Goal: Task Accomplishment & Management: Manage account settings

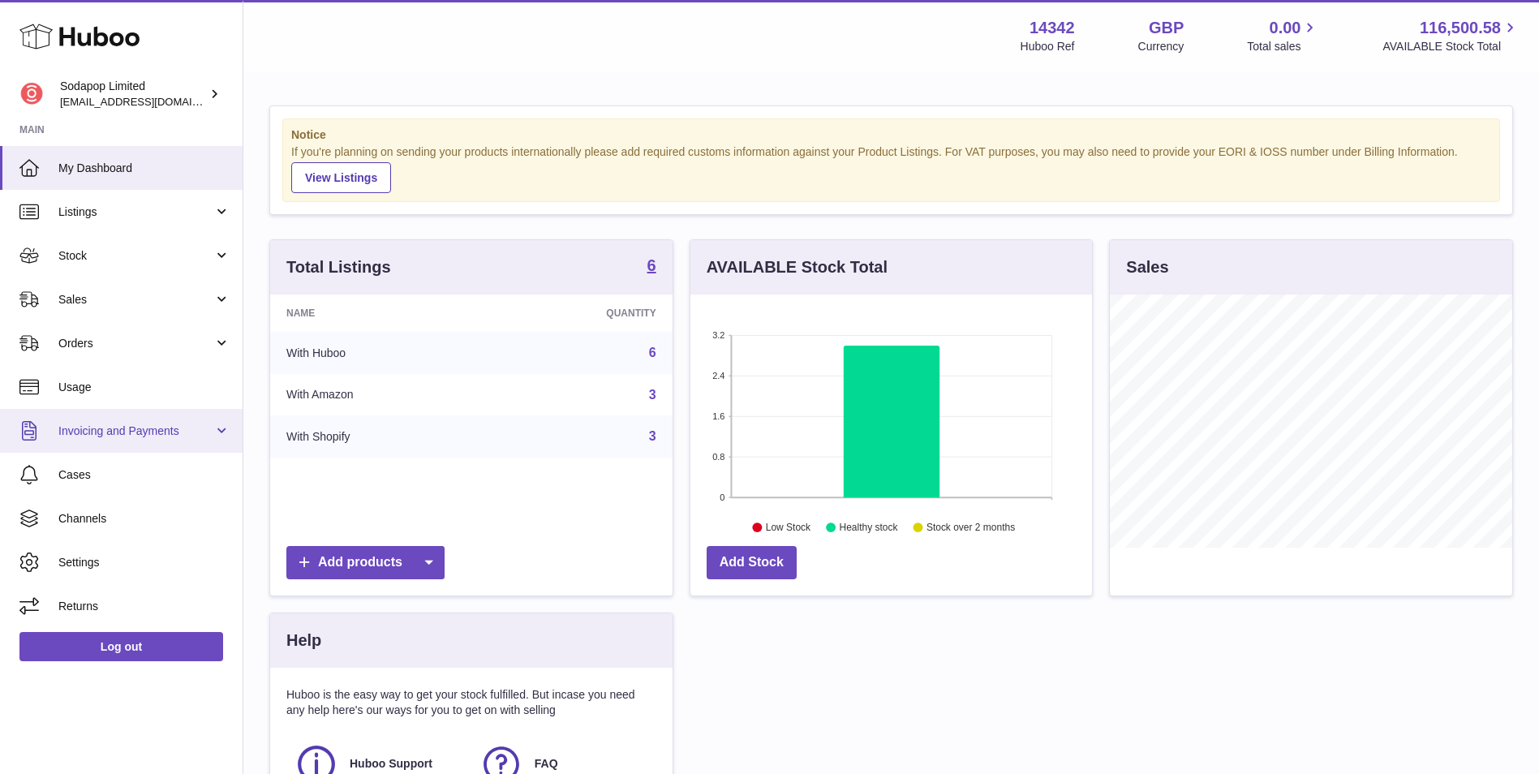
scroll to position [253, 402]
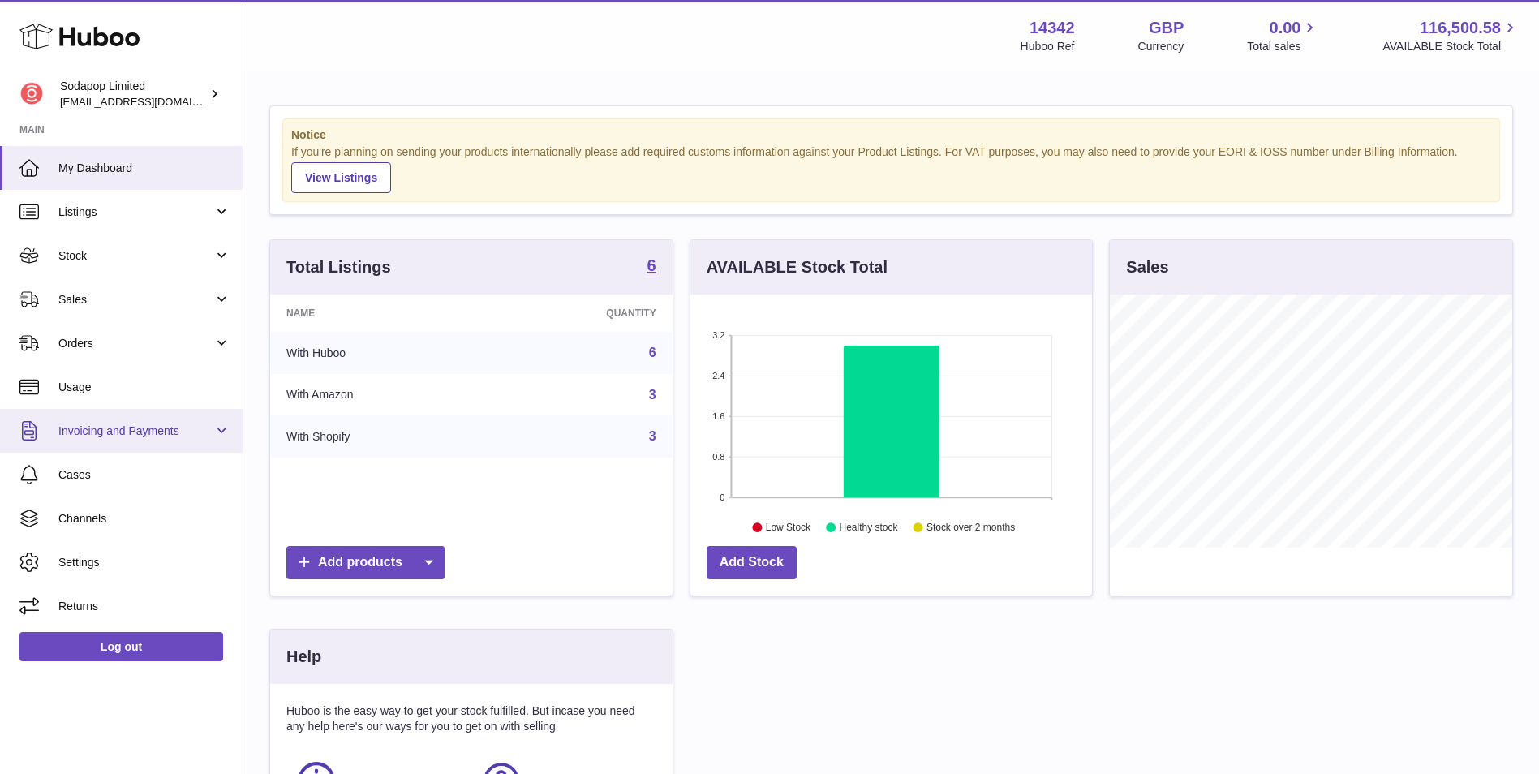
click at [97, 429] on span "Invoicing and Payments" at bounding box center [135, 430] width 155 height 15
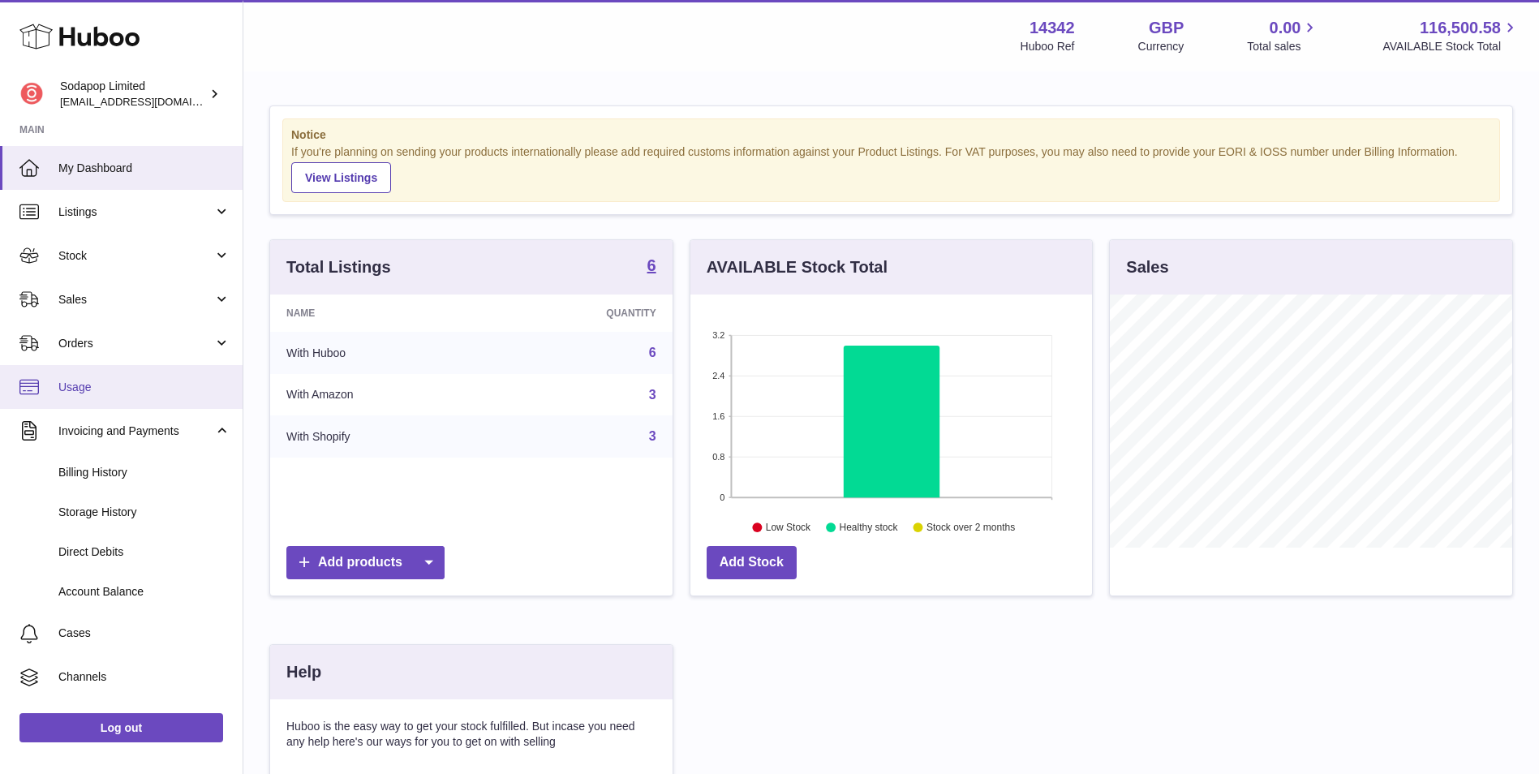
click at [102, 393] on span "Usage" at bounding box center [144, 387] width 172 height 15
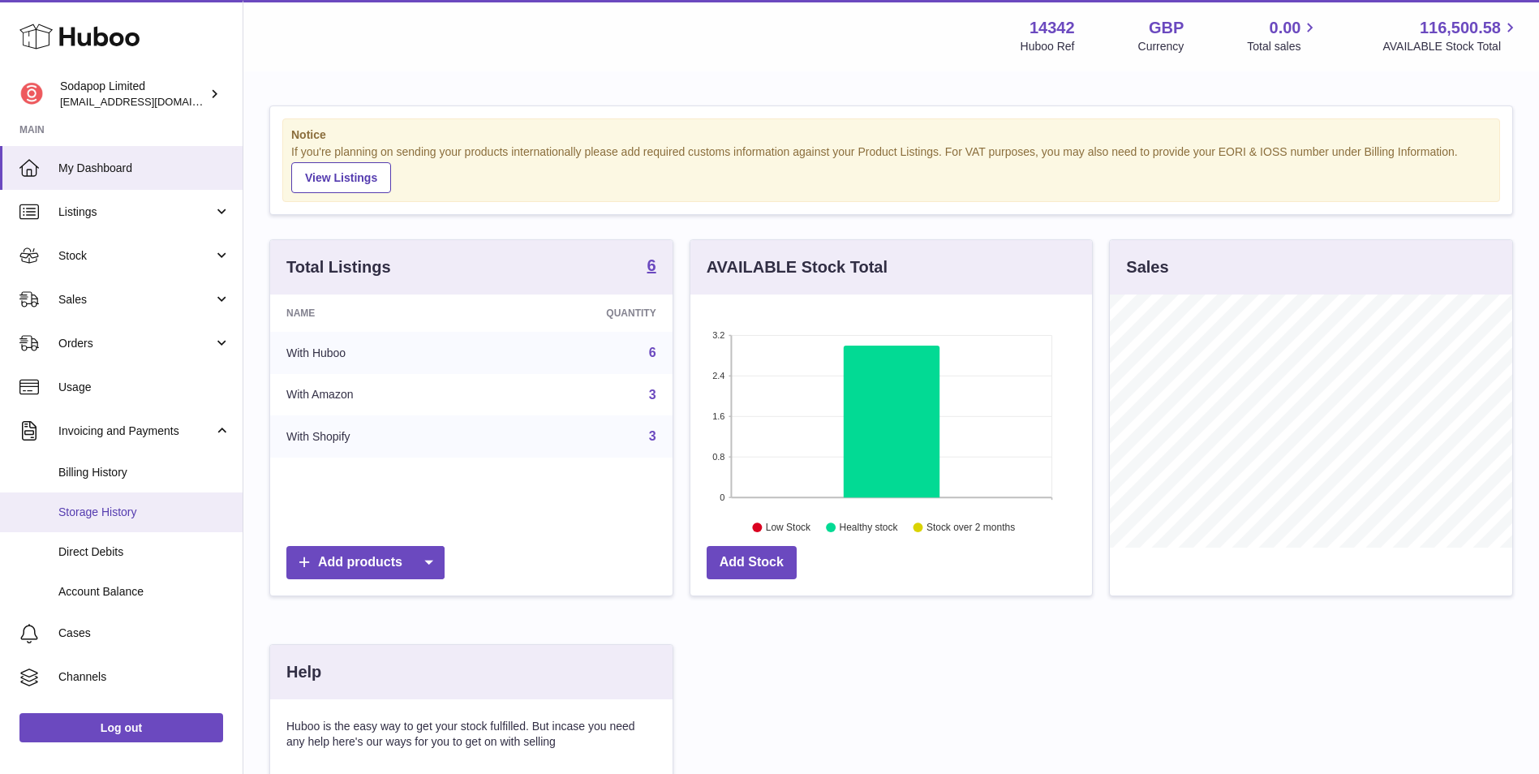
click at [108, 511] on span "Storage History" at bounding box center [144, 512] width 172 height 15
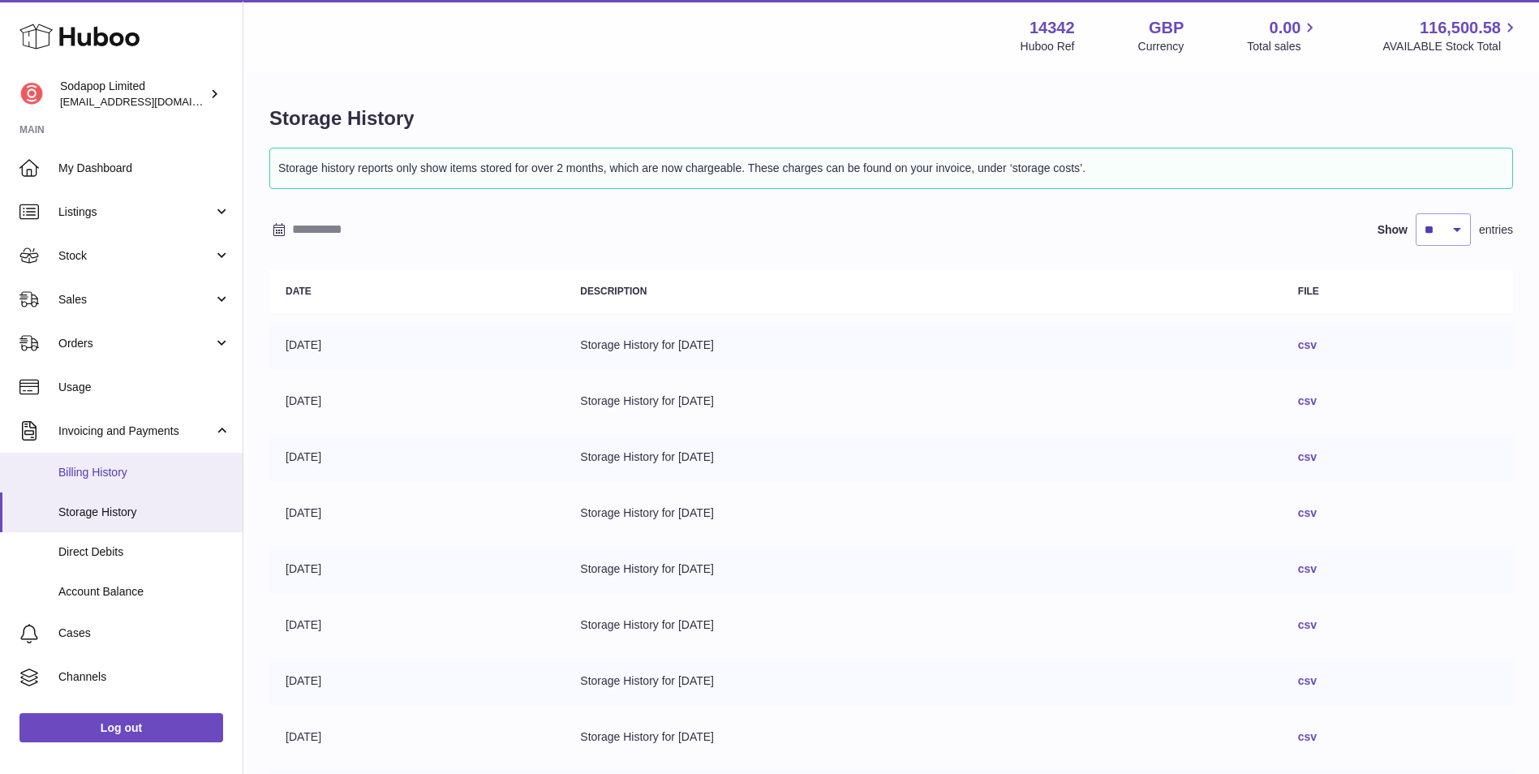
click at [135, 454] on link "Billing History" at bounding box center [121, 473] width 243 height 40
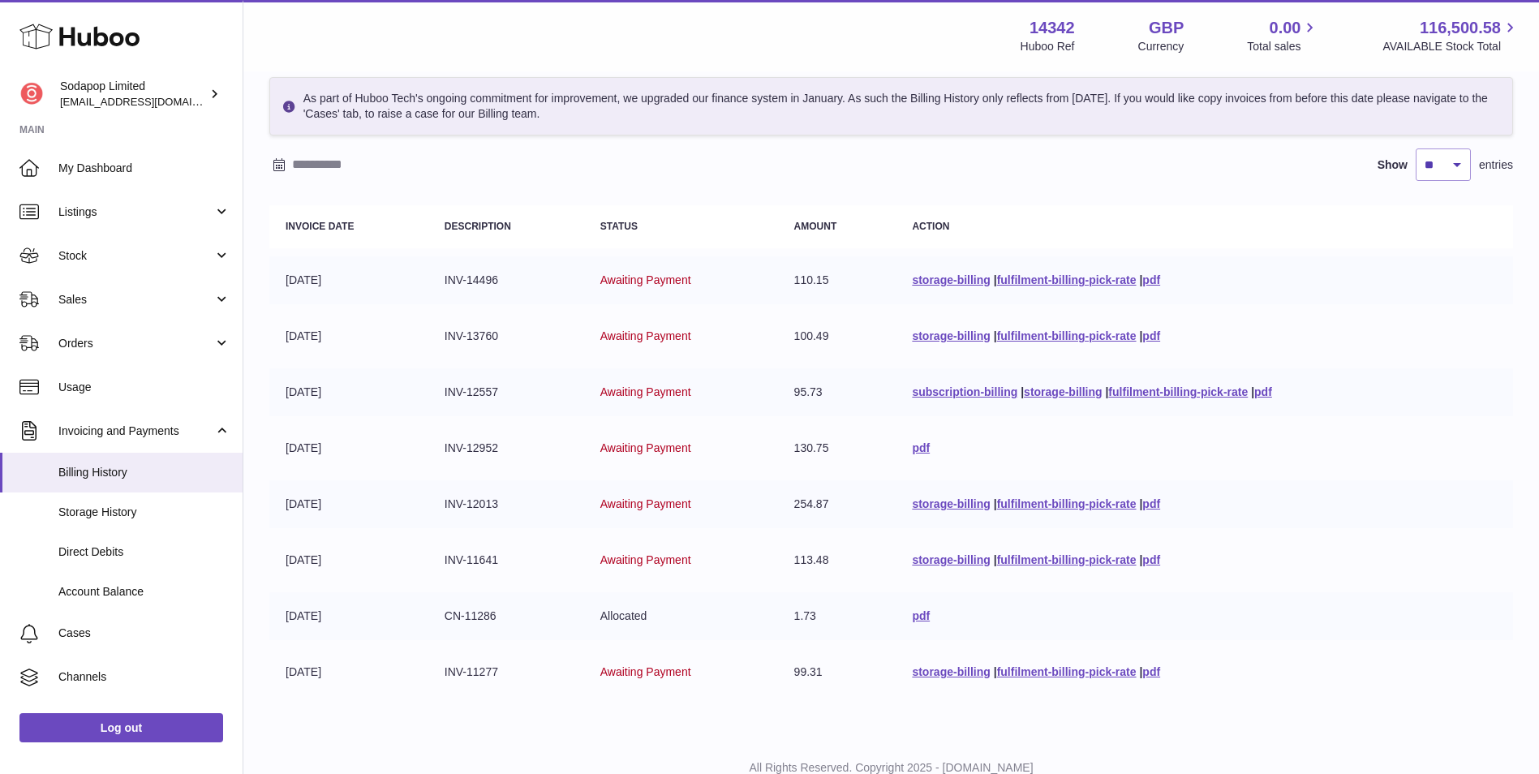
scroll to position [128, 0]
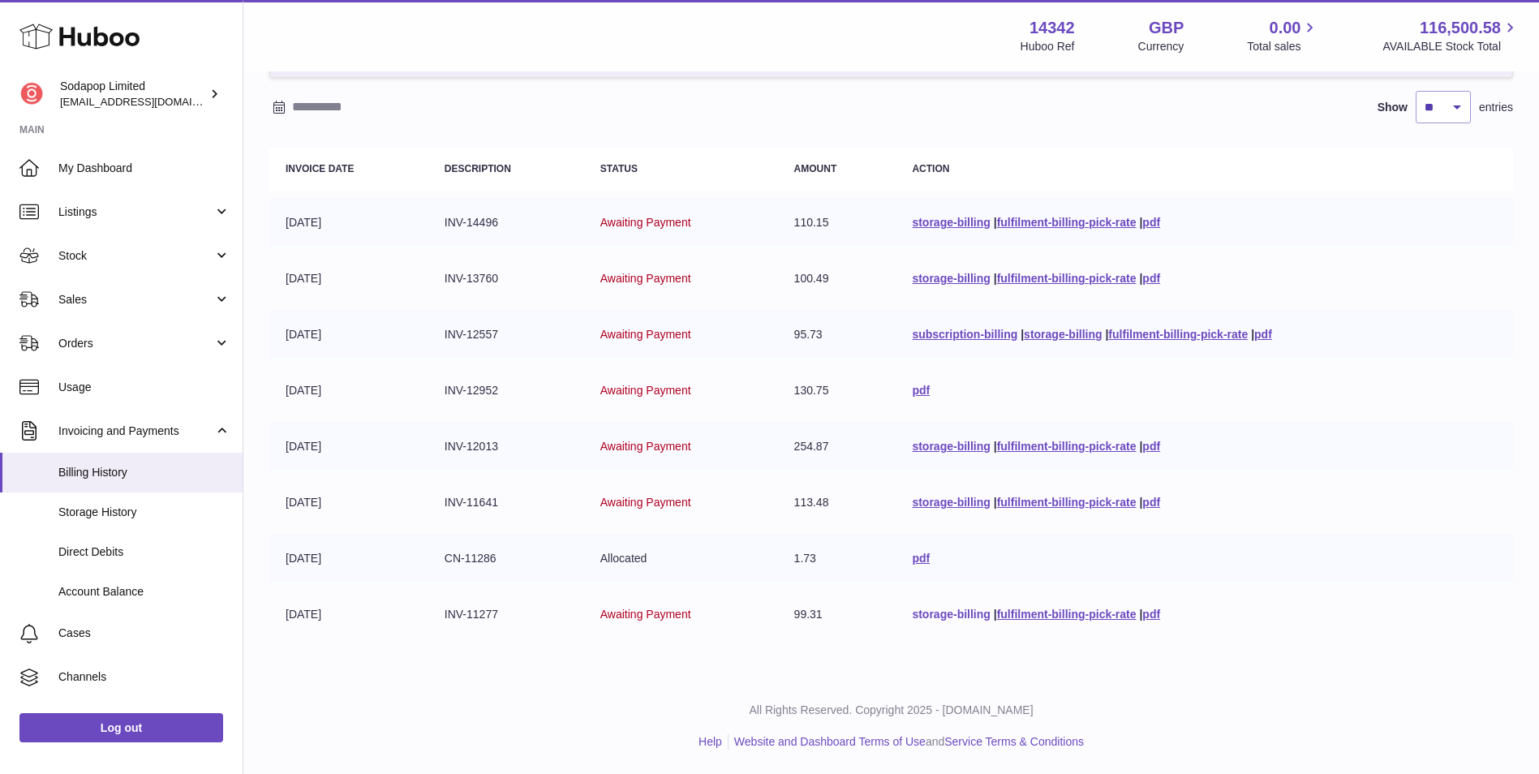
click at [961, 618] on link "storage-billing" at bounding box center [951, 614] width 78 height 13
